Goal: Task Accomplishment & Management: Manage account settings

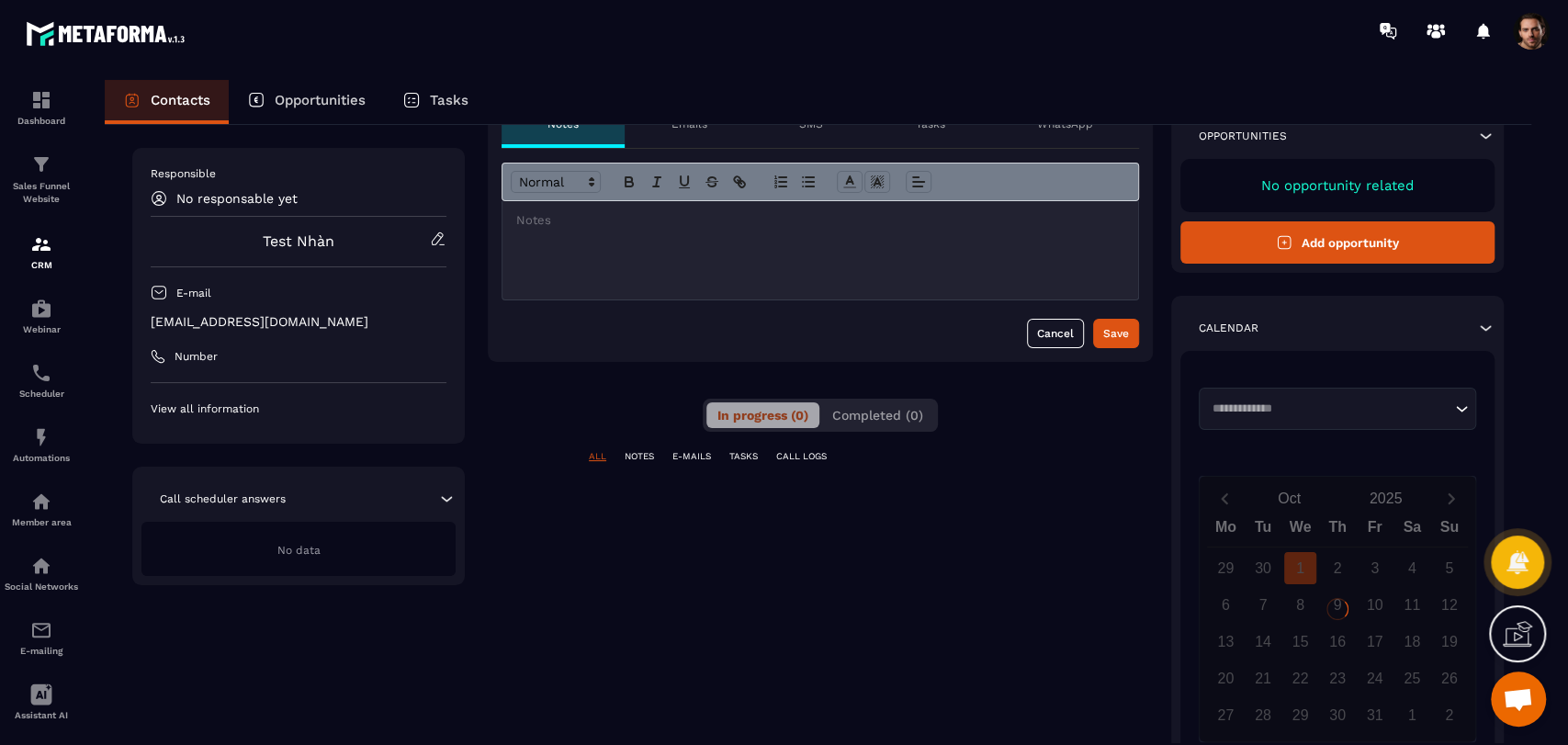
scroll to position [204, 0]
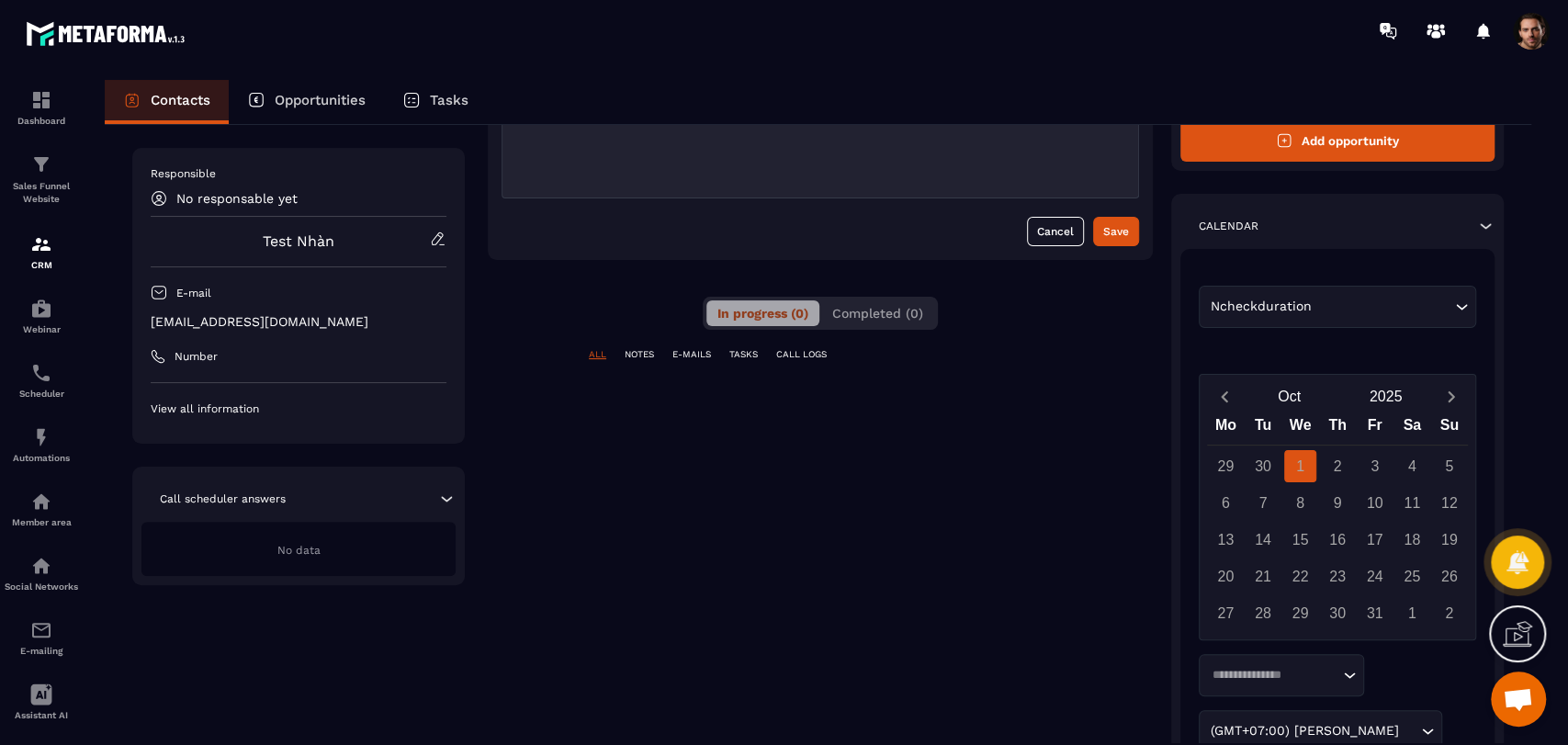
click at [870, 307] on span "Completed (0)" at bounding box center [878, 313] width 91 height 15
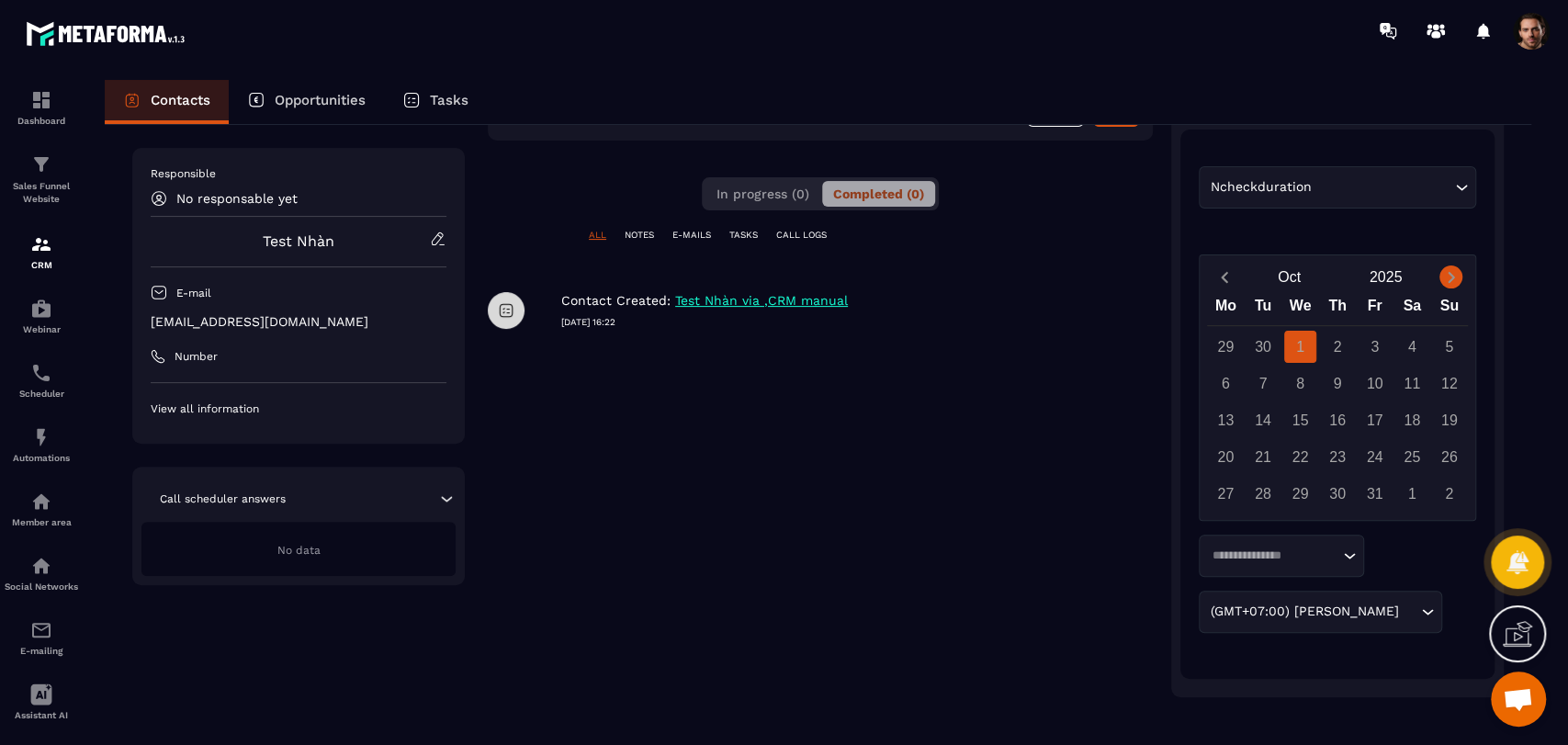
scroll to position [325, 0]
click at [1455, 270] on icon "Next month" at bounding box center [1451, 275] width 18 height 18
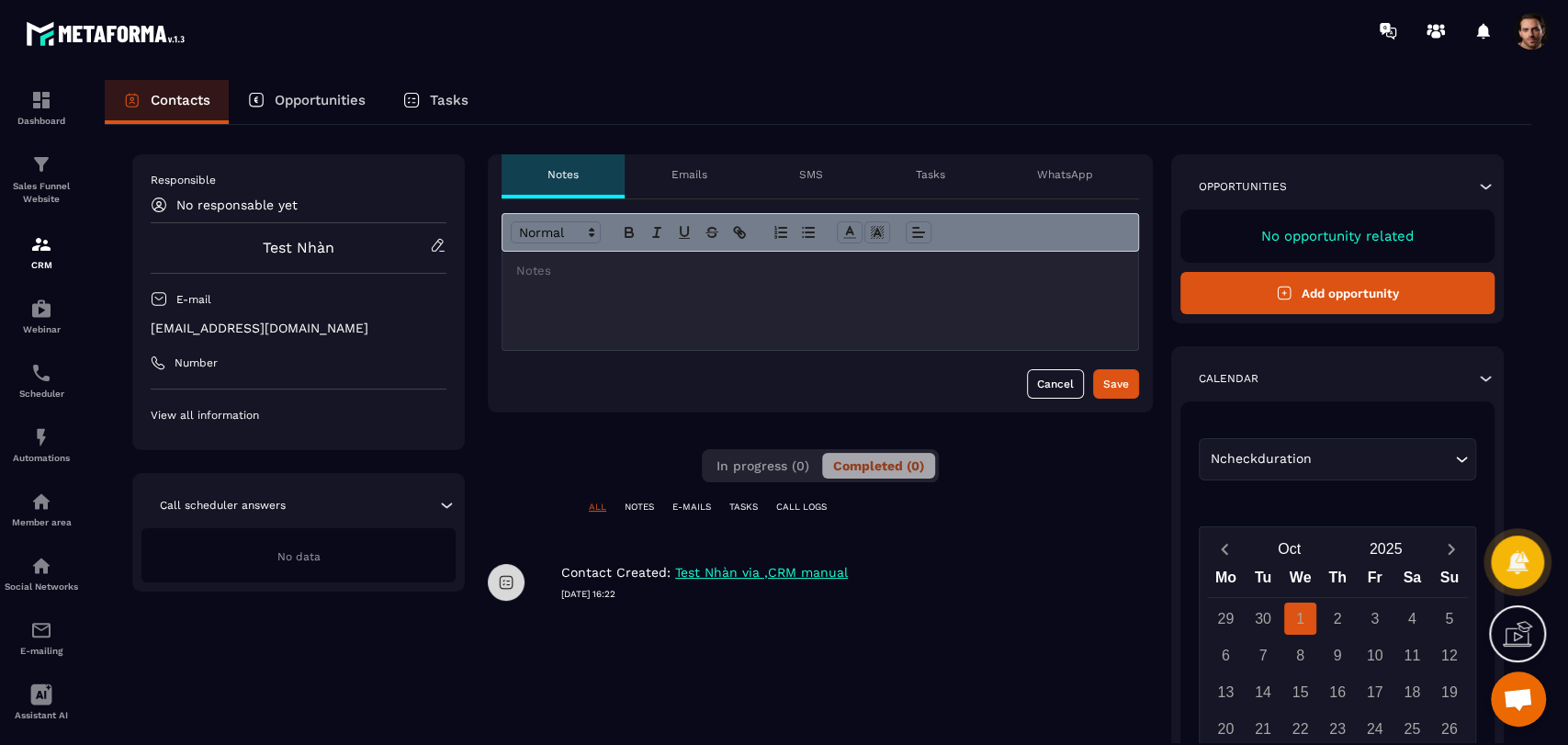
scroll to position [0, 0]
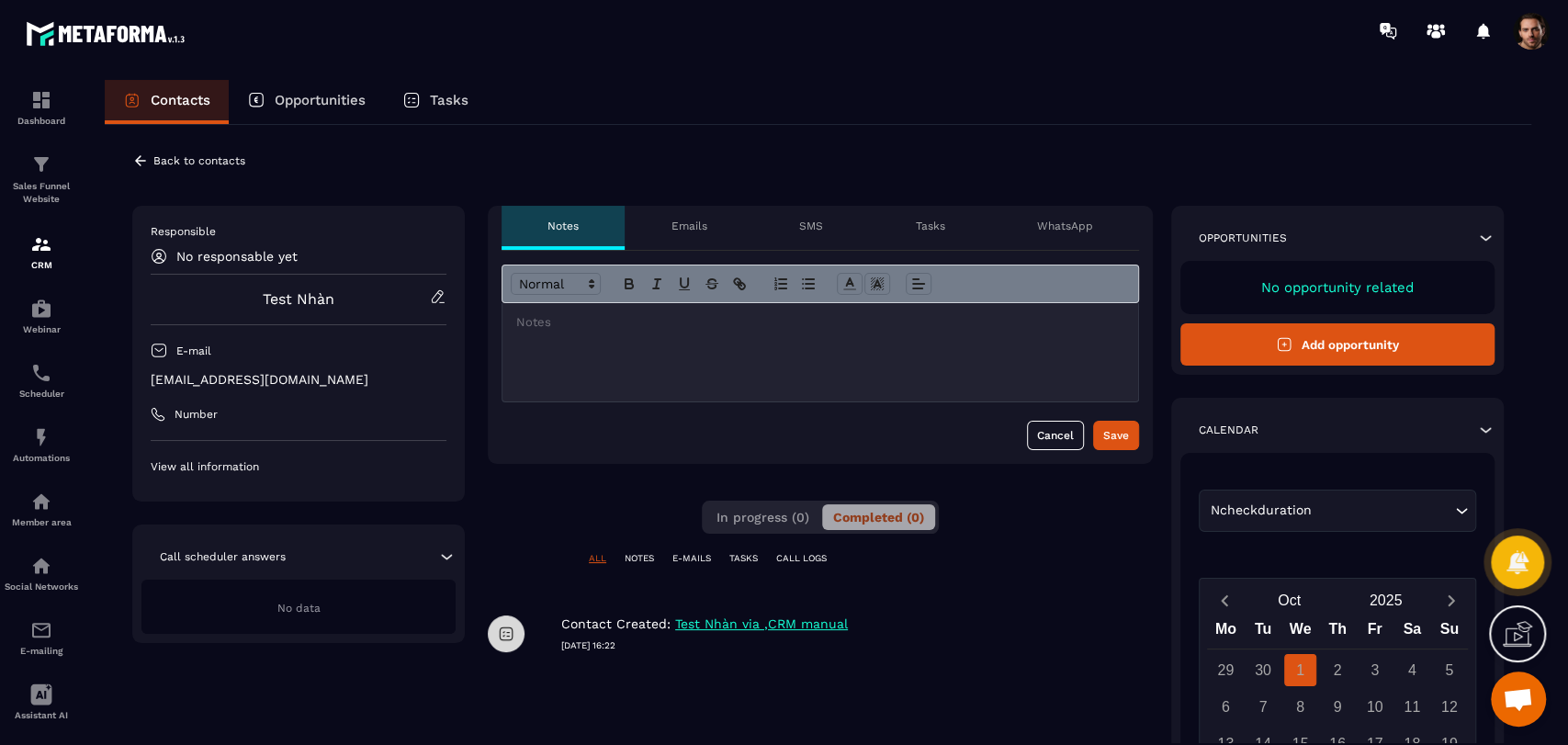
click at [135, 163] on icon at bounding box center [140, 160] width 16 height 16
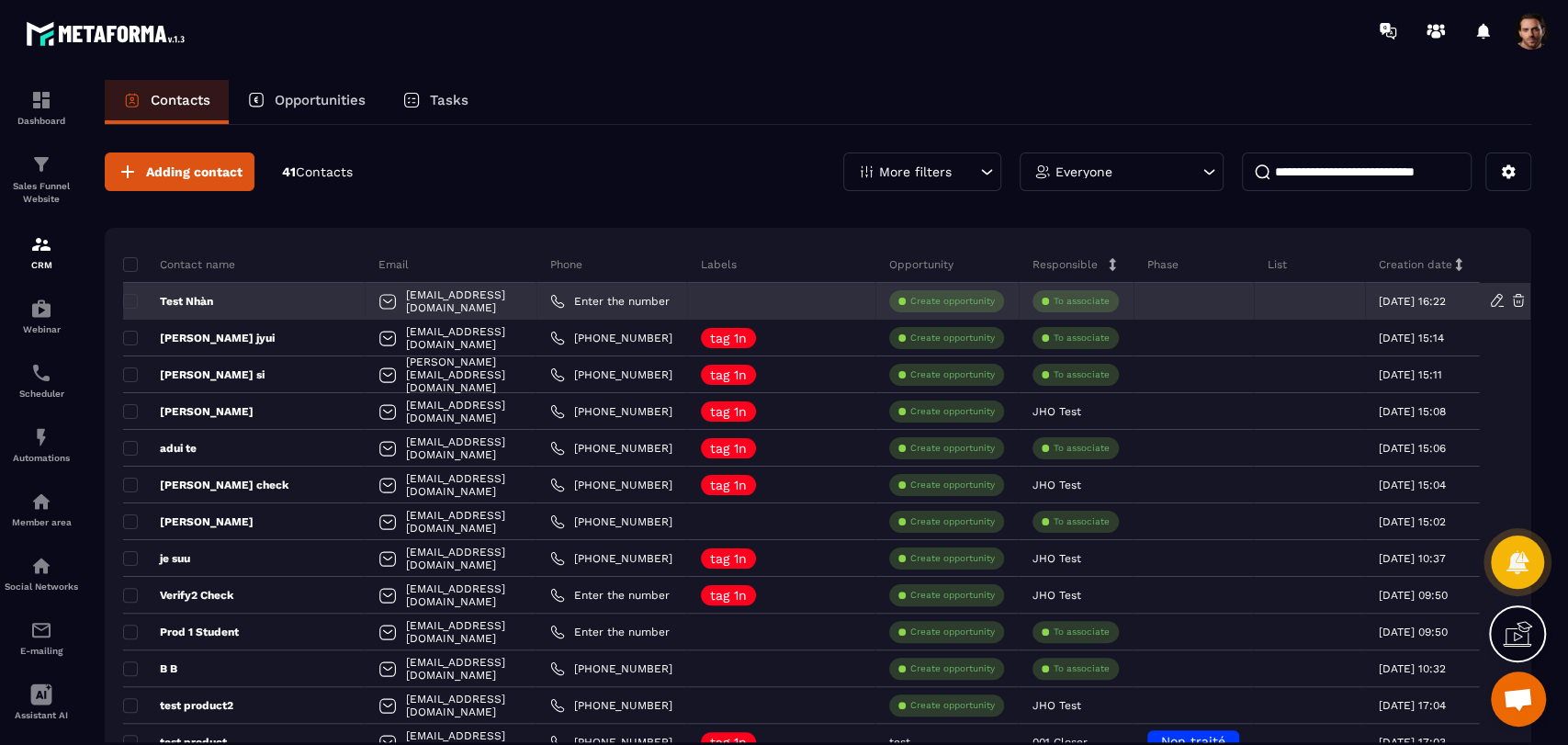
click at [178, 294] on p "Test Nhàn" at bounding box center [167, 302] width 90 height 15
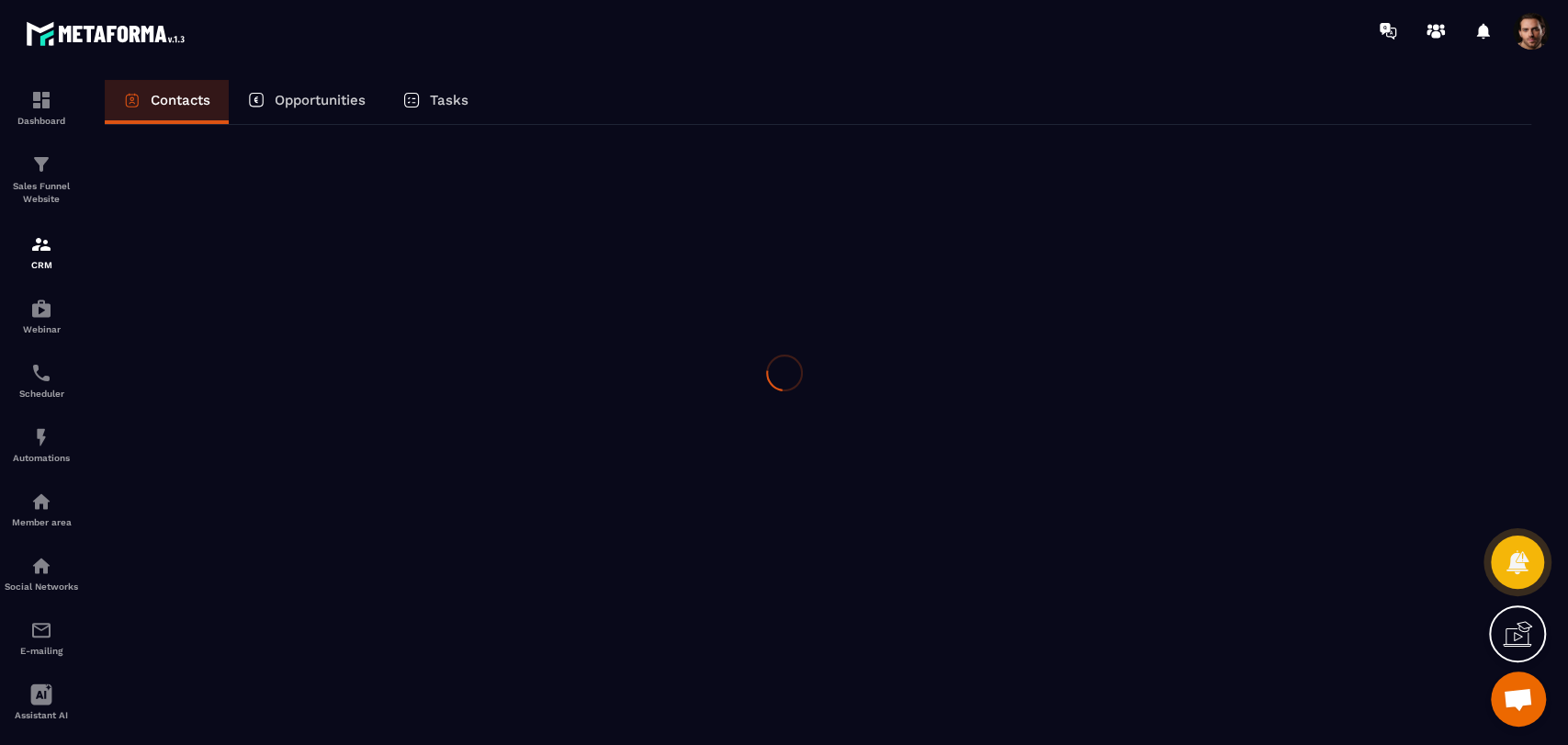
click at [179, 296] on div at bounding box center [784, 372] width 1568 height 745
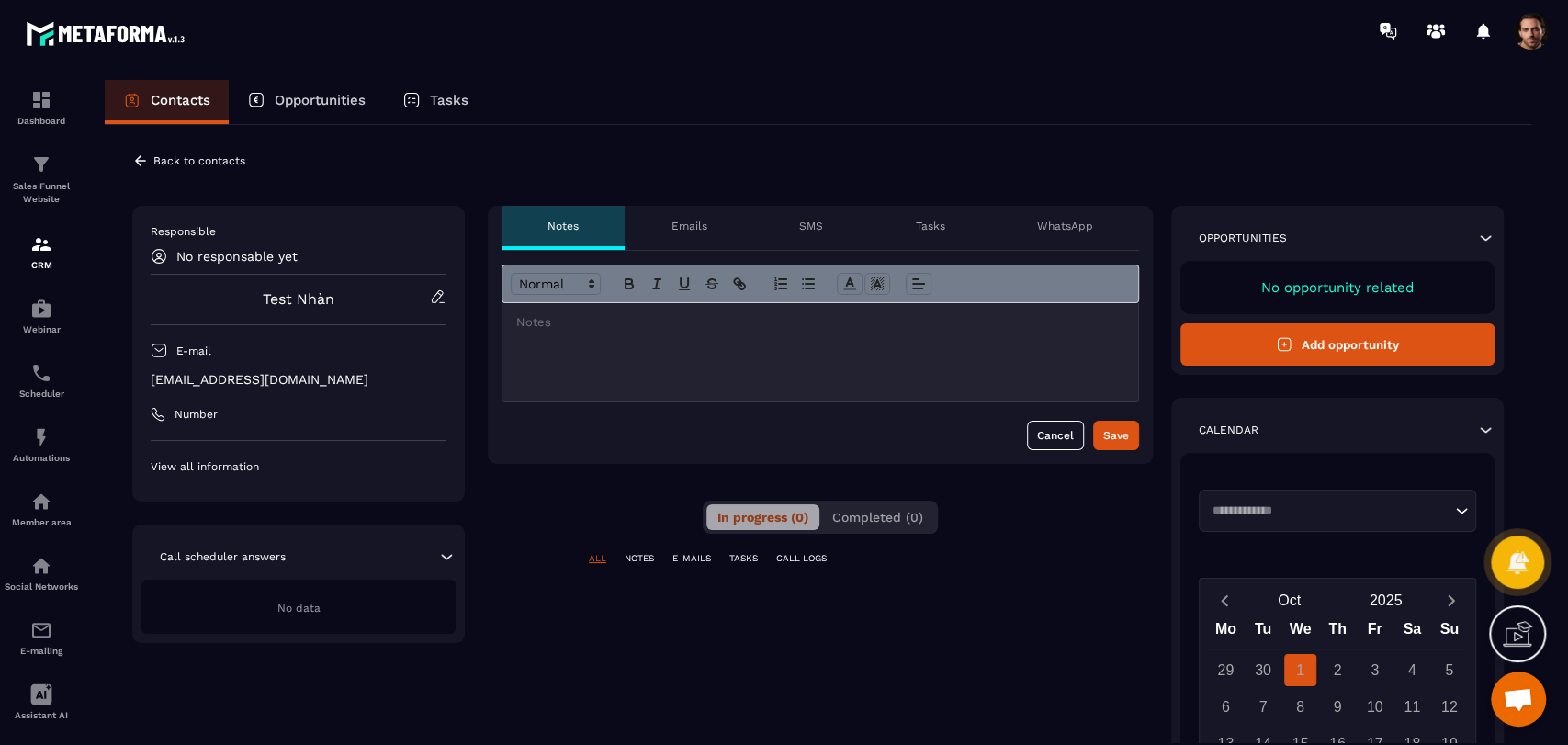
scroll to position [204, 0]
